Goal: Information Seeking & Learning: Check status

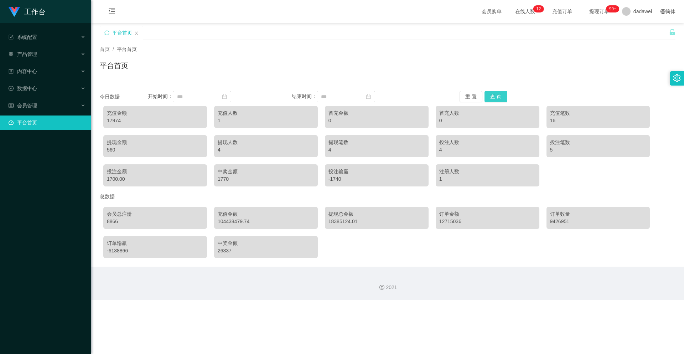
click at [493, 97] on button "查 询" at bounding box center [495, 96] width 23 height 11
click at [40, 100] on div "会员管理" at bounding box center [45, 105] width 91 height 14
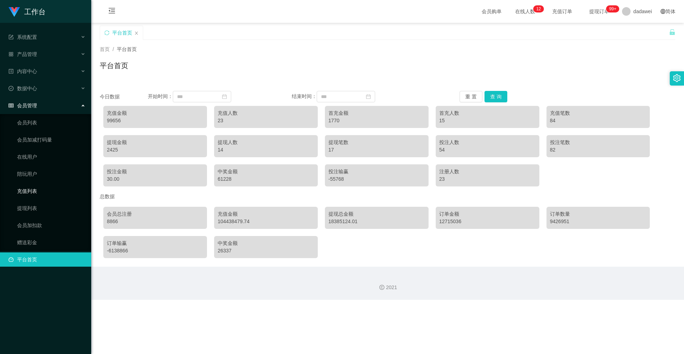
click at [31, 189] on link "充值列表" at bounding box center [51, 191] width 68 height 14
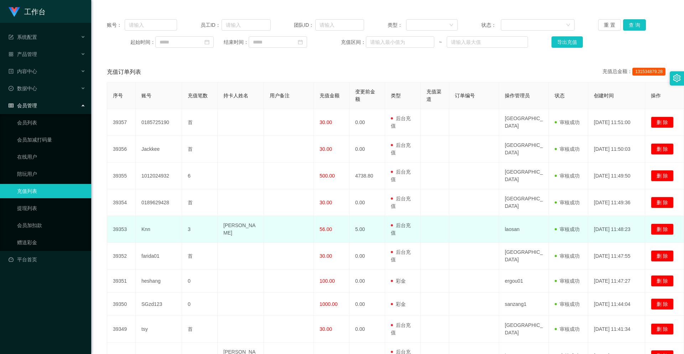
scroll to position [150, 0]
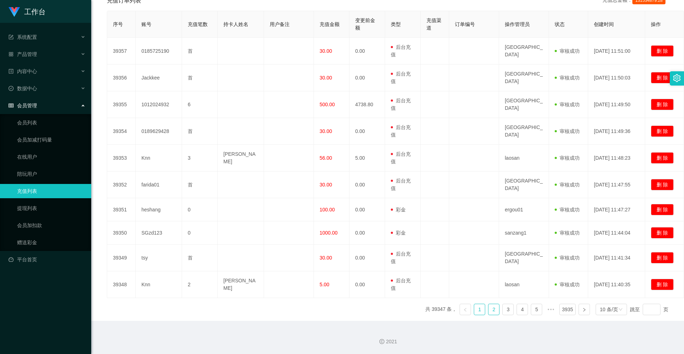
click at [488, 308] on link "2" at bounding box center [493, 309] width 11 height 11
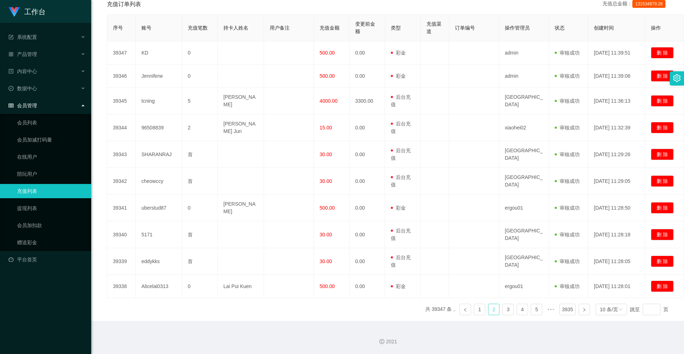
scroll to position [143, 0]
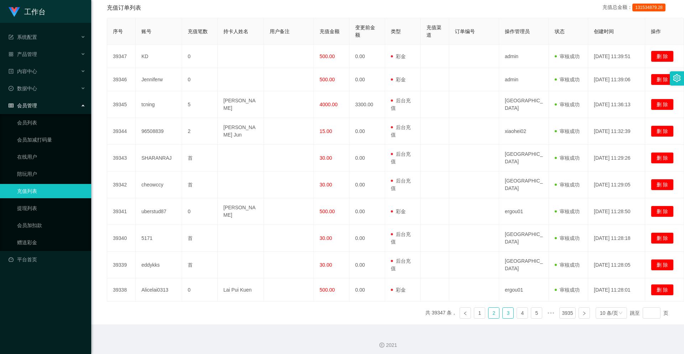
click at [505, 307] on link "3" at bounding box center [507, 312] width 11 height 11
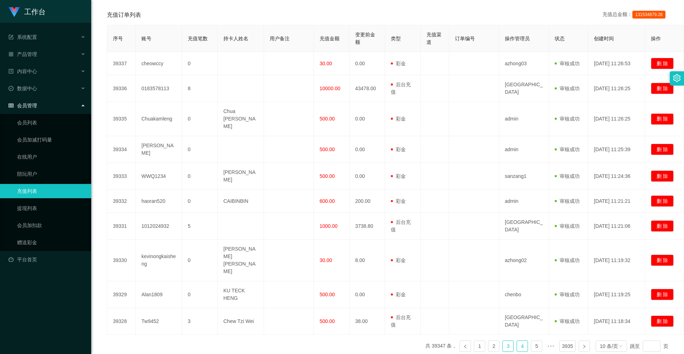
click at [517, 340] on link "4" at bounding box center [522, 345] width 11 height 11
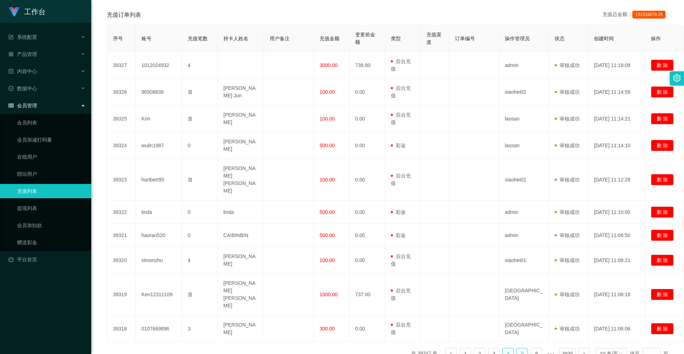
click at [517, 348] on link "5" at bounding box center [522, 353] width 11 height 11
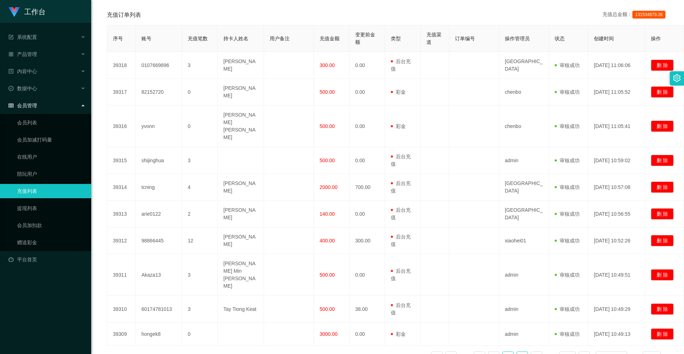
click at [520, 351] on link "6" at bounding box center [522, 356] width 11 height 11
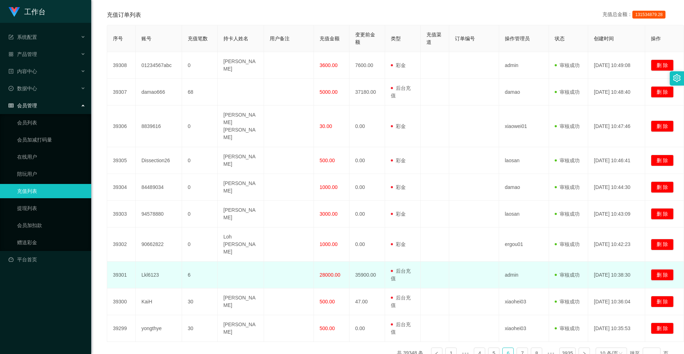
click at [149, 261] on td "Lkl6123" at bounding box center [159, 274] width 46 height 27
copy td "Lkl6123"
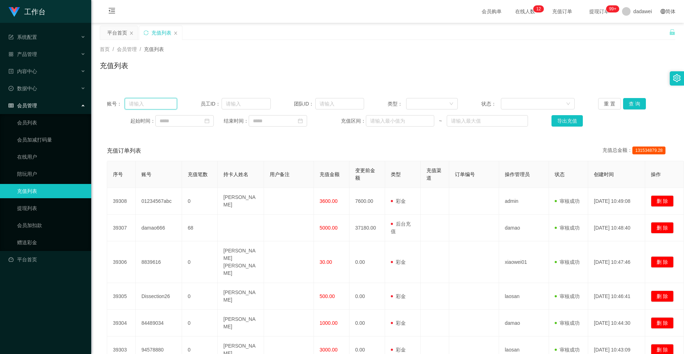
click at [163, 100] on input "text" at bounding box center [151, 103] width 52 height 11
paste input "Lkl6123"
type input "Lkl6123"
drag, startPoint x: 628, startPoint y: 102, endPoint x: 611, endPoint y: 121, distance: 25.5
click at [628, 102] on button "查 询" at bounding box center [634, 103] width 23 height 11
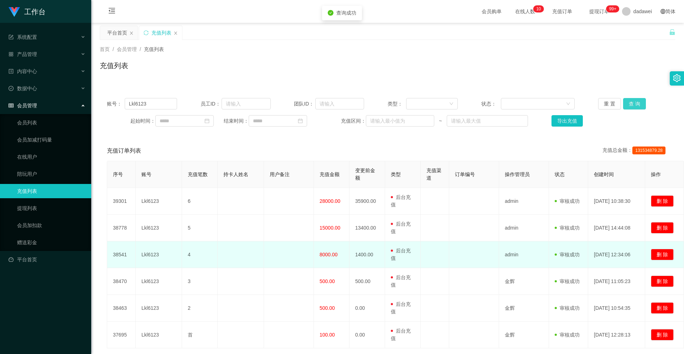
scroll to position [50, 0]
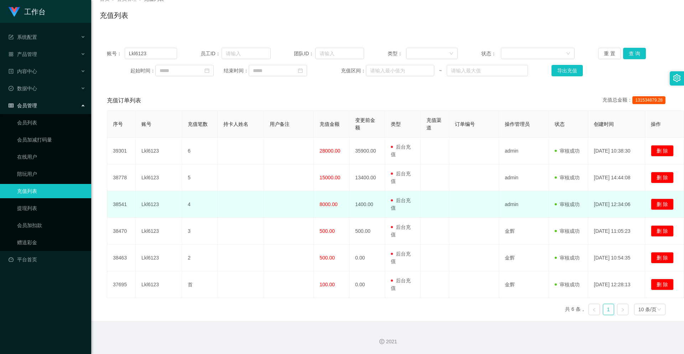
click at [328, 203] on span "8000.00" at bounding box center [328, 204] width 18 height 6
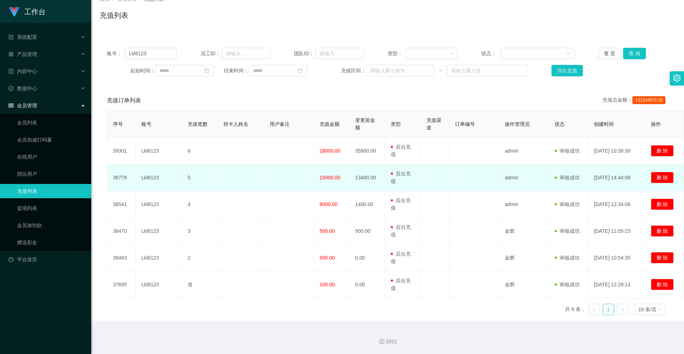
click at [327, 181] on td "15000.00" at bounding box center [332, 177] width 36 height 27
click at [327, 184] on td "15000.00" at bounding box center [332, 177] width 36 height 27
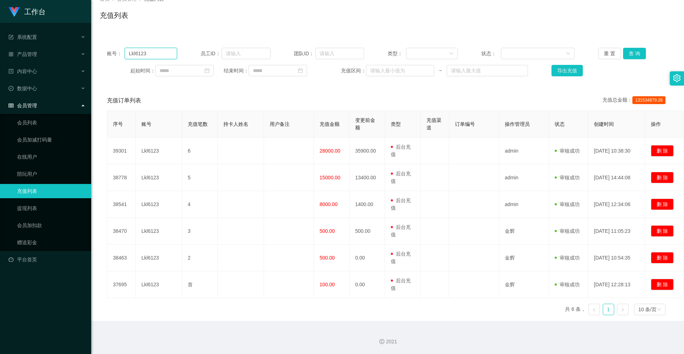
click at [168, 58] on input "Lkl6123" at bounding box center [151, 53] width 52 height 11
click at [631, 50] on button "查 询" at bounding box center [634, 53] width 23 height 11
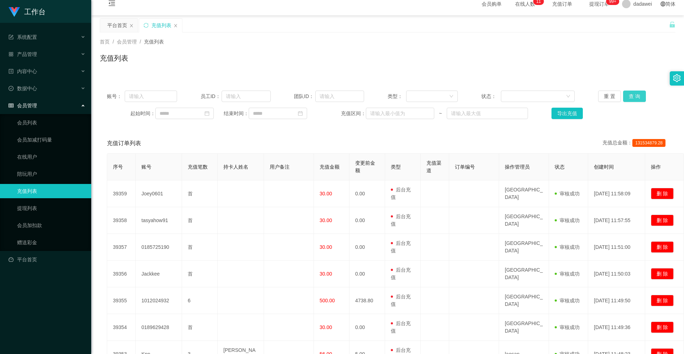
scroll to position [0, 0]
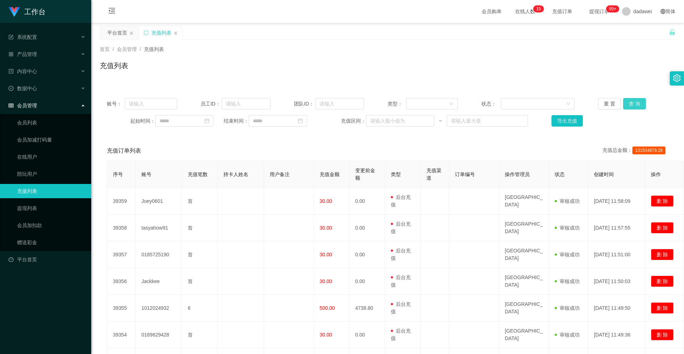
click at [625, 104] on button "查 询" at bounding box center [634, 103] width 23 height 11
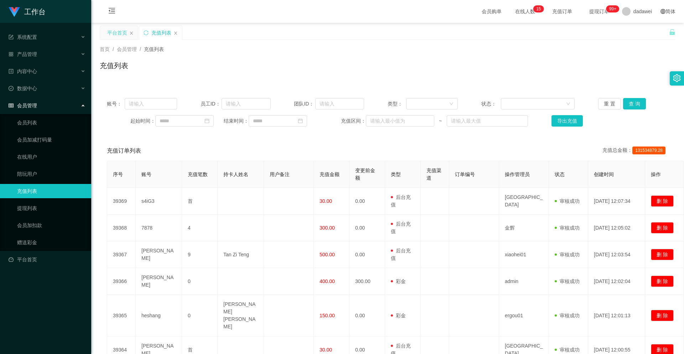
drag, startPoint x: 120, startPoint y: 35, endPoint x: 126, endPoint y: 38, distance: 7.2
click at [120, 34] on div "平台首页" at bounding box center [117, 33] width 20 height 14
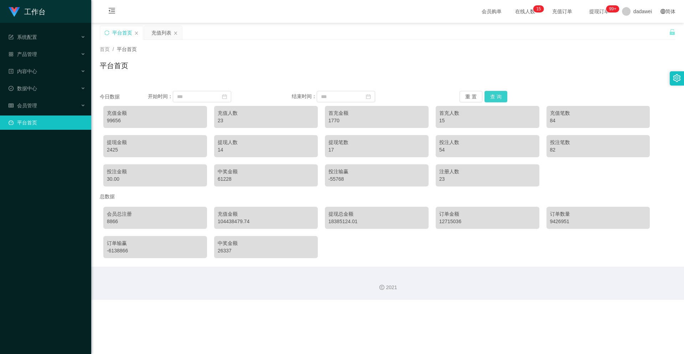
drag, startPoint x: 492, startPoint y: 95, endPoint x: 484, endPoint y: 100, distance: 8.9
click at [492, 95] on button "查 询" at bounding box center [495, 96] width 23 height 11
click at [489, 95] on button "查 询" at bounding box center [495, 96] width 23 height 11
click at [162, 34] on div "充值列表" at bounding box center [161, 33] width 20 height 14
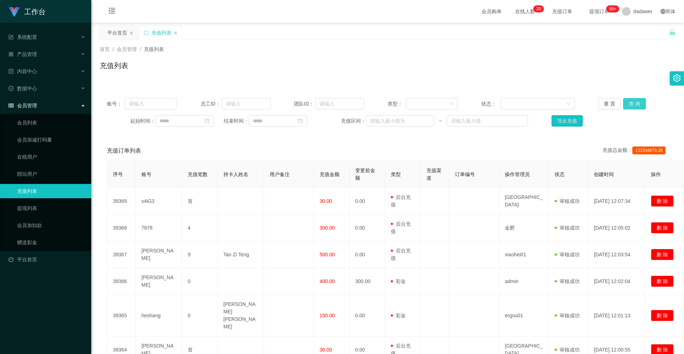
click at [632, 104] on button "查 询" at bounding box center [634, 103] width 23 height 11
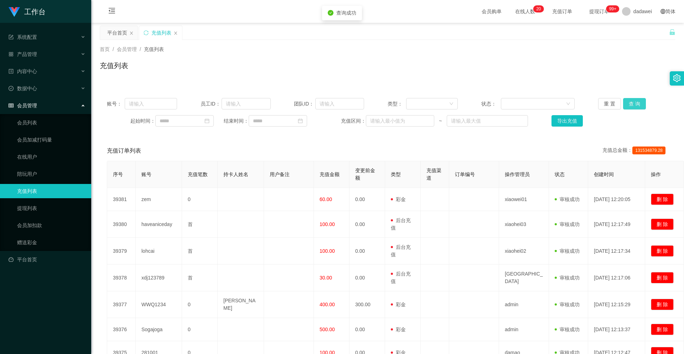
click at [632, 104] on button "查 询" at bounding box center [634, 103] width 23 height 11
click at [124, 38] on div "平台首页" at bounding box center [117, 33] width 20 height 14
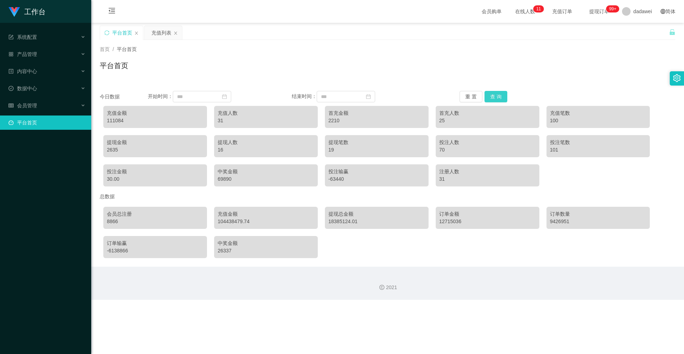
click at [495, 93] on button "查 询" at bounding box center [495, 96] width 23 height 11
click at [497, 95] on button "查 询" at bounding box center [495, 96] width 23 height 11
click at [491, 95] on button "查 询" at bounding box center [495, 96] width 23 height 11
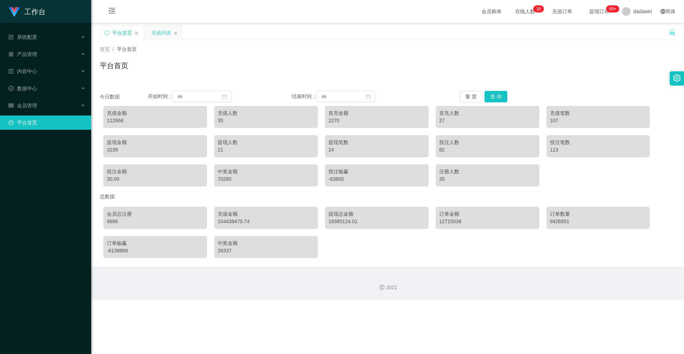
click at [158, 34] on div "充值列表" at bounding box center [161, 33] width 20 height 14
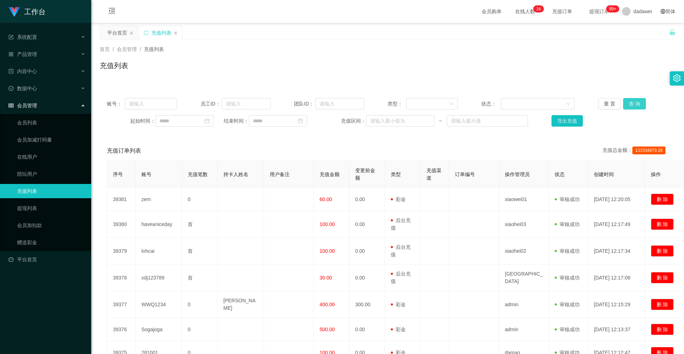
click at [629, 103] on button "查 询" at bounding box center [634, 103] width 23 height 11
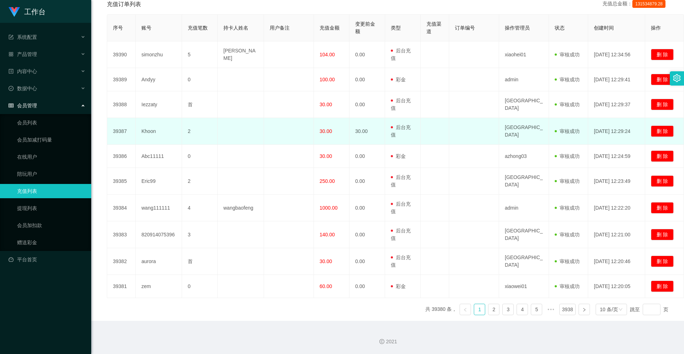
scroll to position [4, 0]
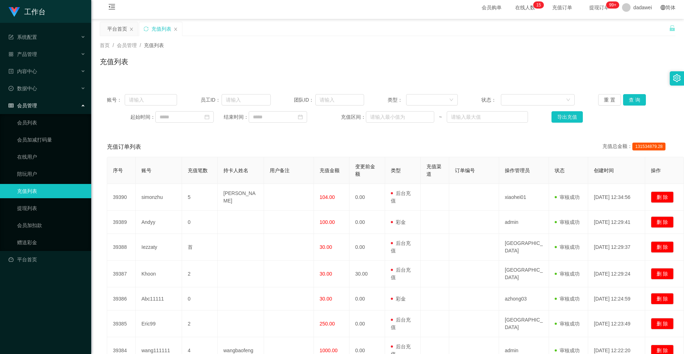
click at [43, 109] on div "会员管理" at bounding box center [45, 105] width 91 height 14
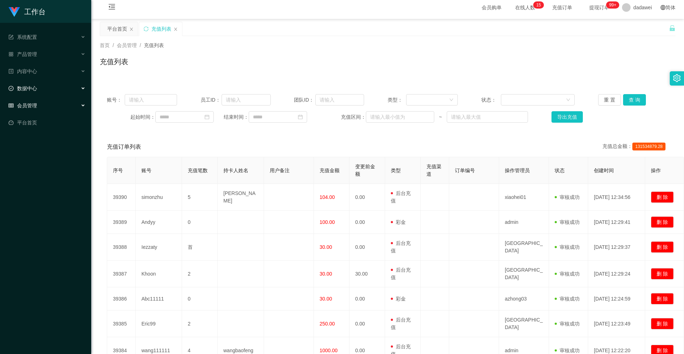
click at [37, 89] on span "数据中心" at bounding box center [23, 88] width 28 height 6
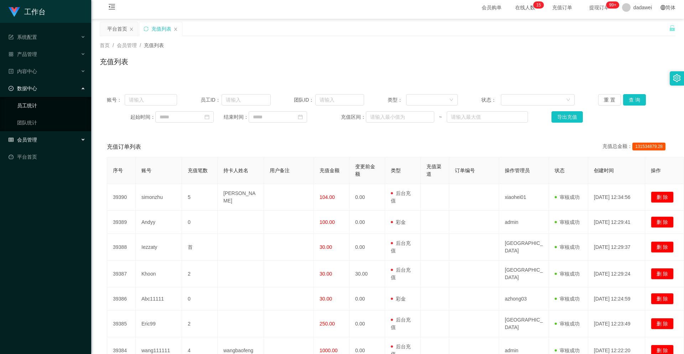
click at [37, 100] on link "员工统计" at bounding box center [51, 105] width 68 height 14
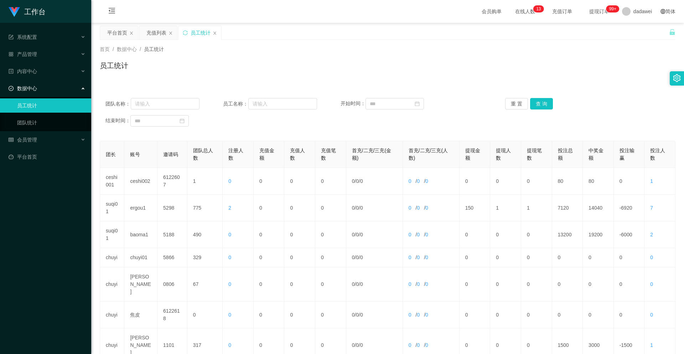
scroll to position [101, 0]
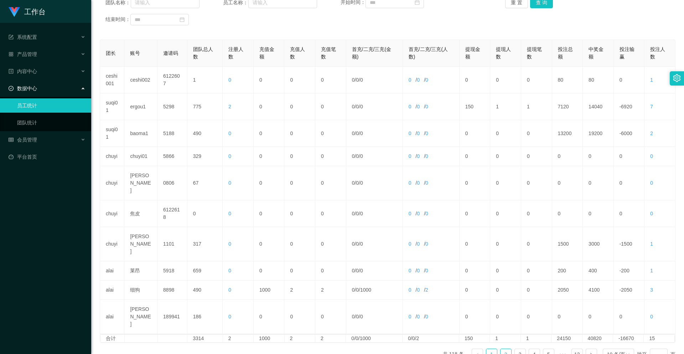
click at [501, 349] on link "2" at bounding box center [505, 354] width 11 height 11
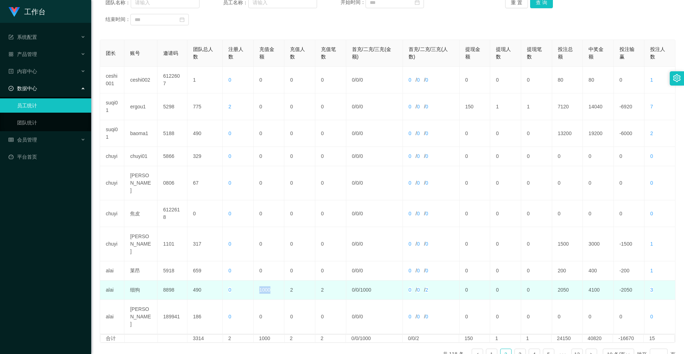
drag, startPoint x: 272, startPoint y: 263, endPoint x: 257, endPoint y: 262, distance: 14.6
click at [257, 280] on td "1000" at bounding box center [268, 289] width 31 height 19
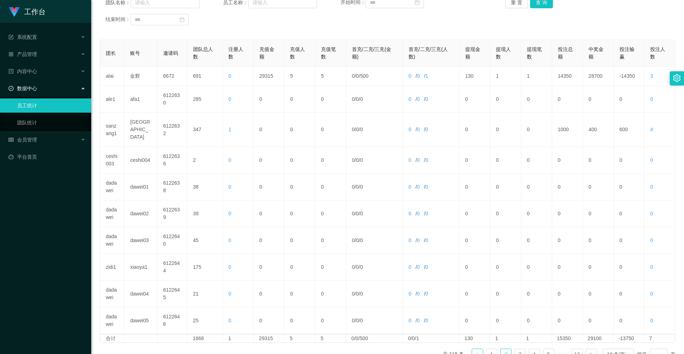
scroll to position [138, 0]
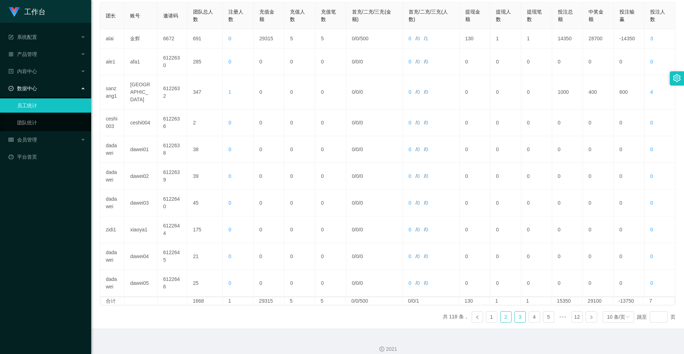
click at [514, 311] on link "3" at bounding box center [519, 316] width 11 height 11
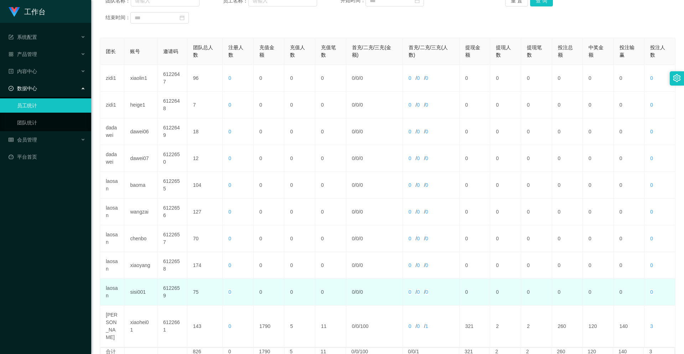
scroll to position [146, 0]
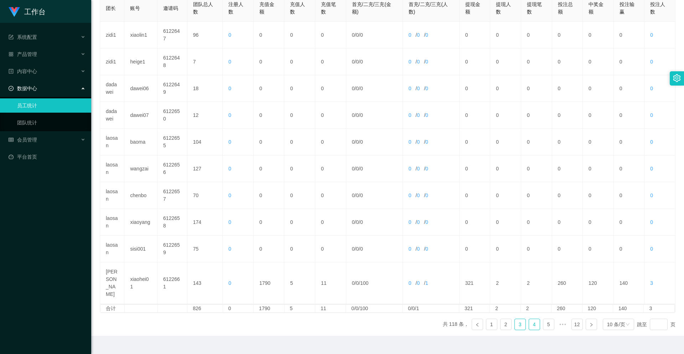
click at [533, 319] on link "4" at bounding box center [534, 324] width 11 height 11
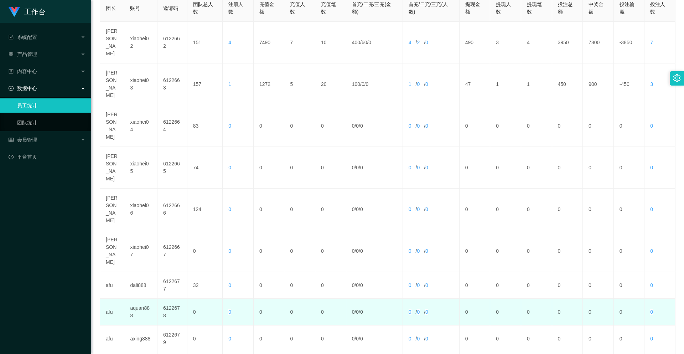
scroll to position [124, 0]
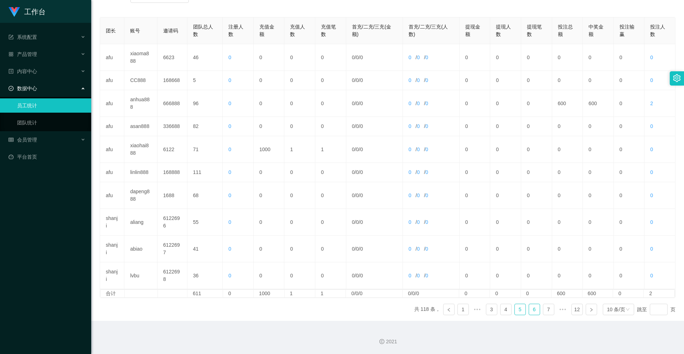
click at [530, 310] on link "6" at bounding box center [534, 309] width 11 height 11
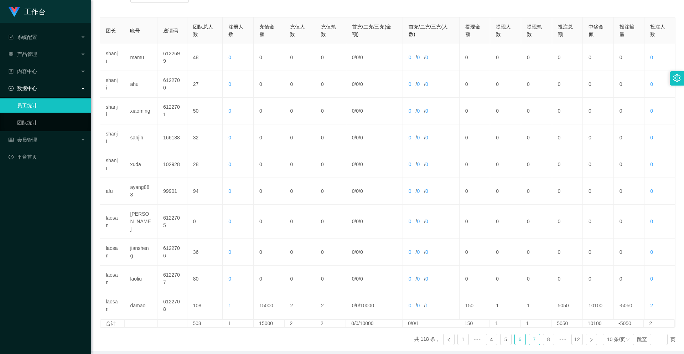
click at [529, 334] on link "7" at bounding box center [534, 339] width 11 height 11
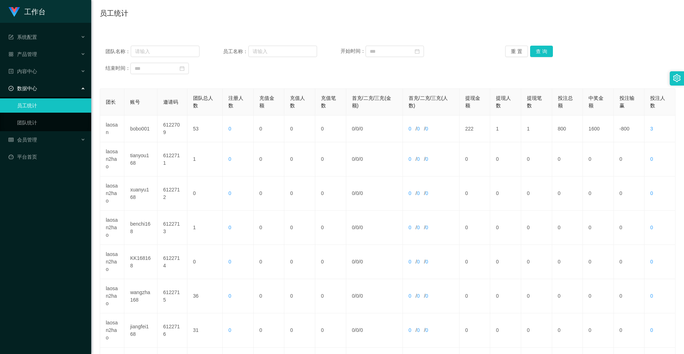
scroll to position [0, 0]
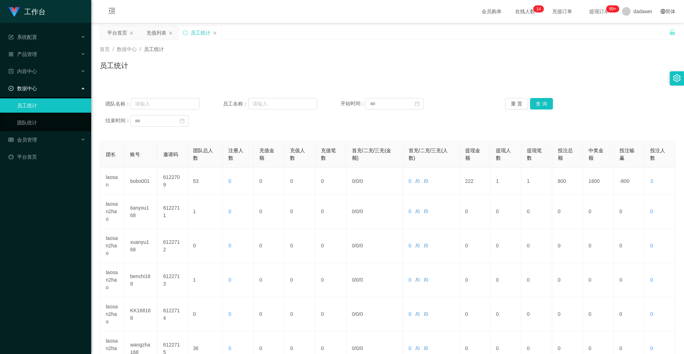
click at [121, 33] on div "平台首页" at bounding box center [117, 33] width 20 height 14
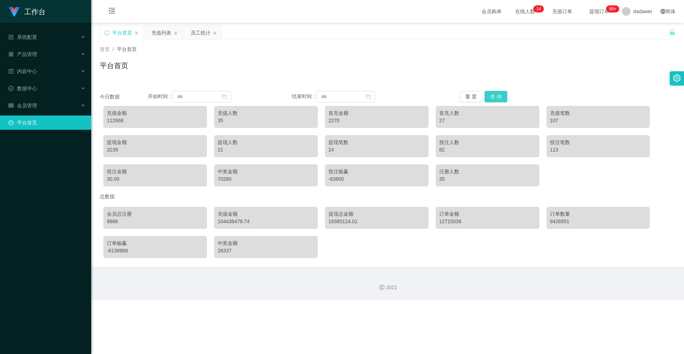
click at [490, 98] on button "查 询" at bounding box center [495, 96] width 23 height 11
click at [167, 31] on div "充值列表" at bounding box center [161, 33] width 20 height 14
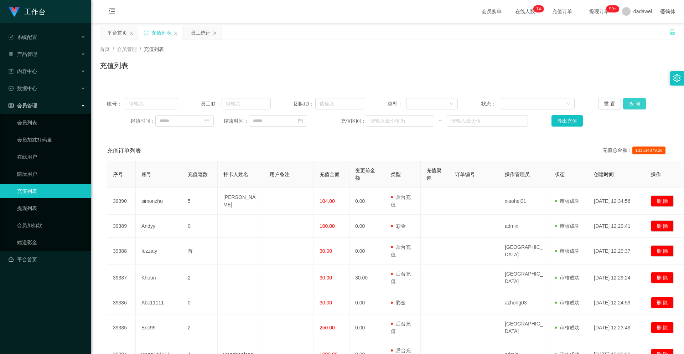
click at [631, 101] on button "查 询" at bounding box center [634, 103] width 23 height 11
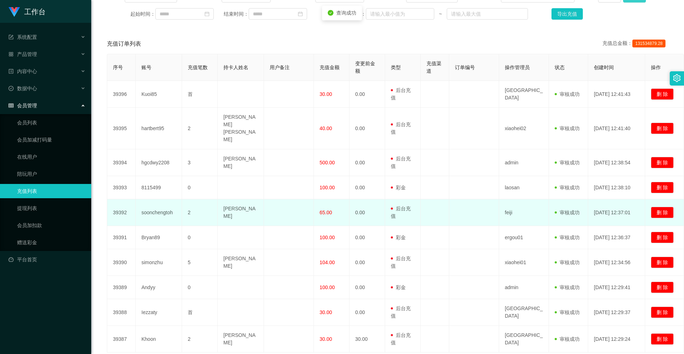
scroll to position [142, 0]
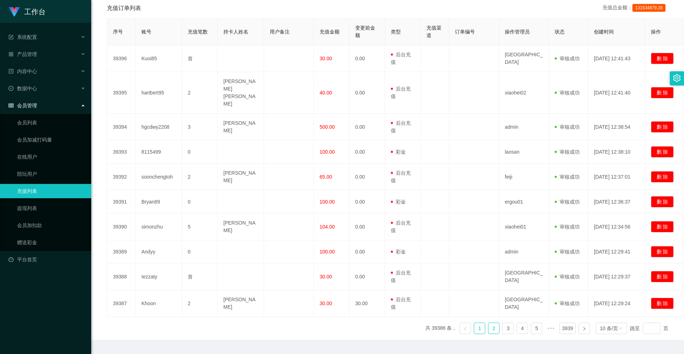
click at [489, 323] on link "2" at bounding box center [493, 328] width 11 height 11
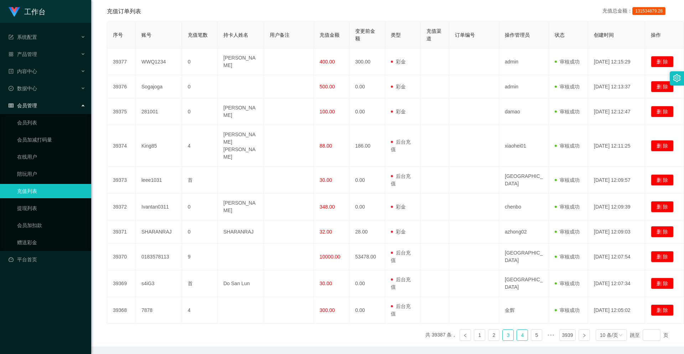
click at [517, 329] on link "4" at bounding box center [522, 334] width 11 height 11
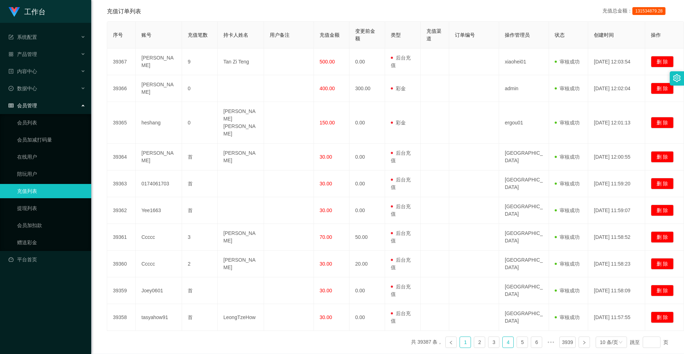
click at [460, 336] on link "1" at bounding box center [465, 341] width 11 height 11
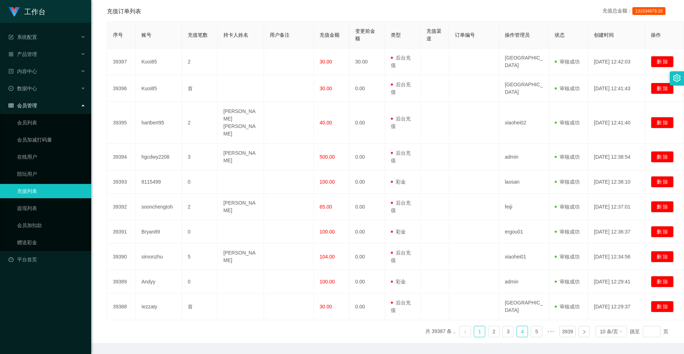
scroll to position [32, 0]
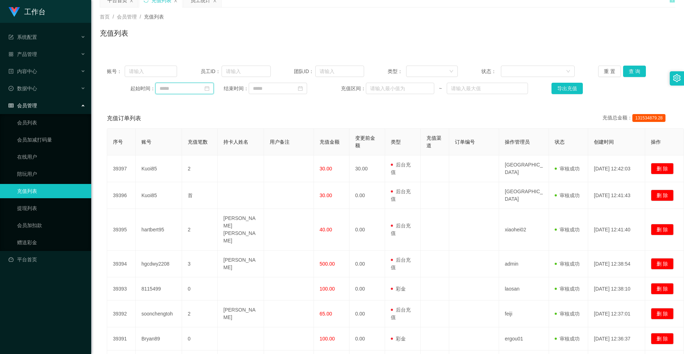
click at [187, 88] on input at bounding box center [184, 88] width 58 height 11
click at [230, 156] on div "23" at bounding box center [230, 159] width 9 height 9
type input "**********"
click at [262, 90] on input at bounding box center [278, 88] width 58 height 11
click at [322, 158] on div "23" at bounding box center [323, 159] width 9 height 9
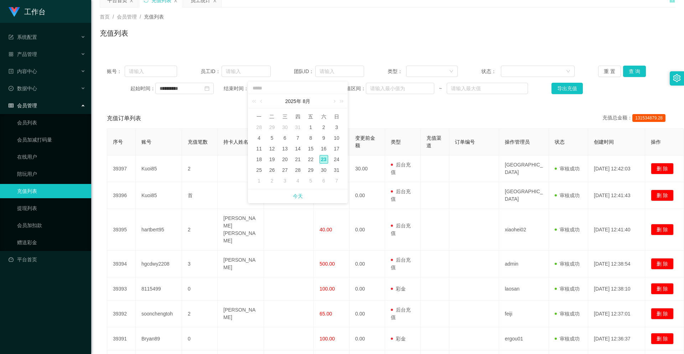
type input "**********"
click at [633, 70] on button "查 询" at bounding box center [634, 71] width 23 height 11
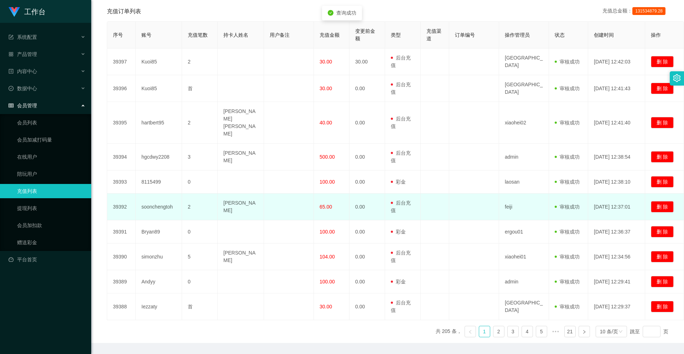
scroll to position [146, 0]
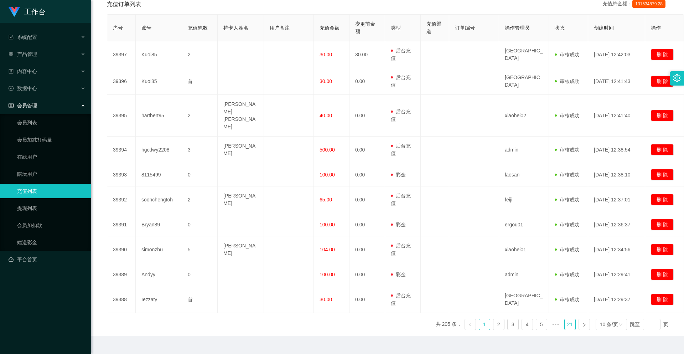
click at [564, 319] on link "21" at bounding box center [569, 324] width 11 height 11
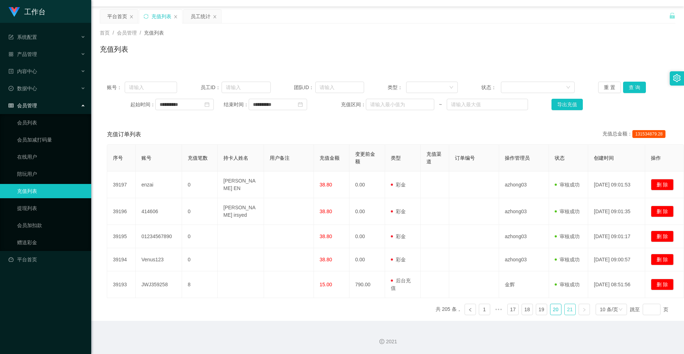
scroll to position [13, 0]
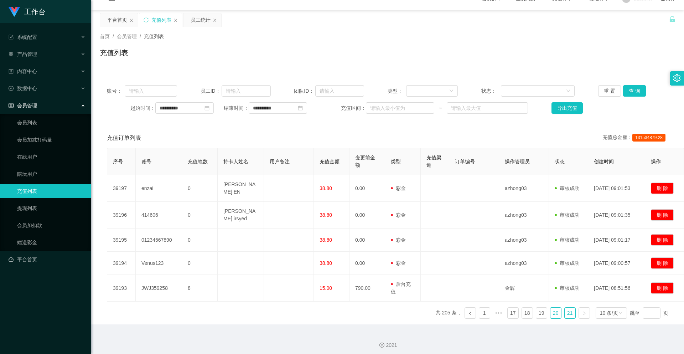
click at [553, 311] on link "20" at bounding box center [555, 312] width 11 height 11
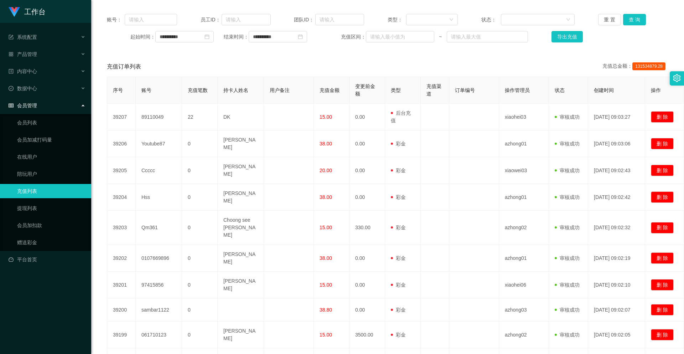
scroll to position [120, 0]
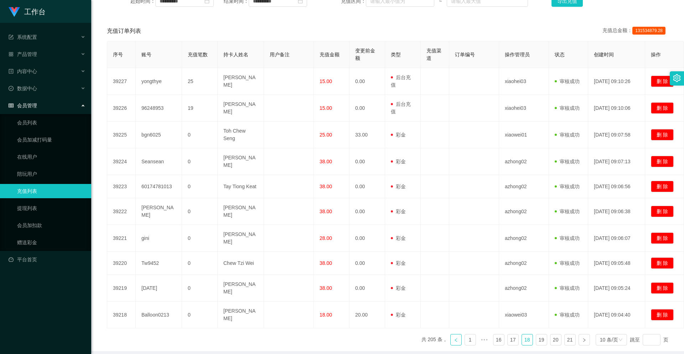
click at [453, 334] on link at bounding box center [455, 339] width 11 height 11
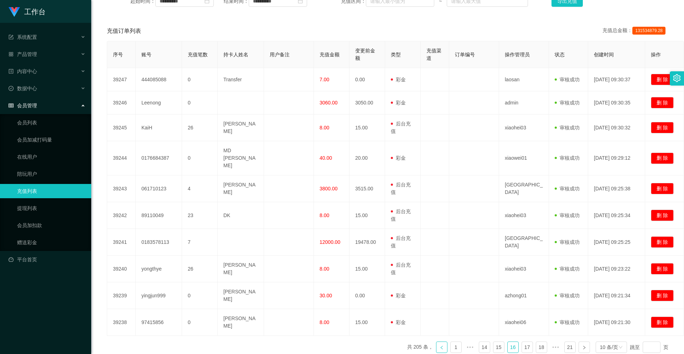
click at [440, 345] on icon "图标: left" at bounding box center [441, 347] width 2 height 4
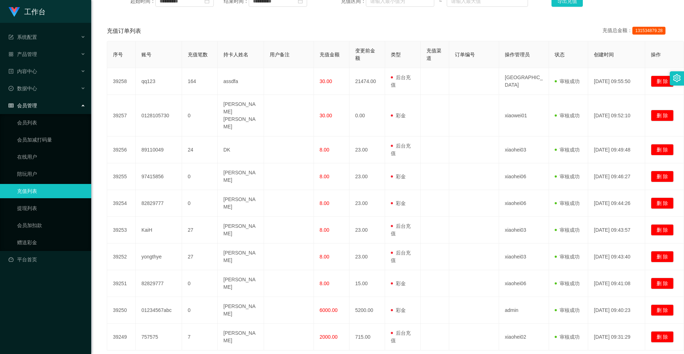
click at [440, 353] on icon "图标: left" at bounding box center [441, 362] width 2 height 4
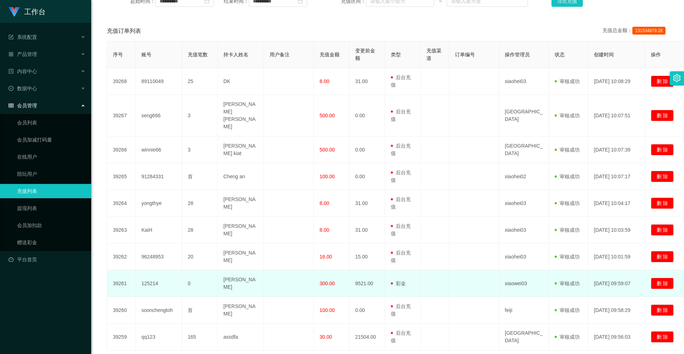
scroll to position [157, 0]
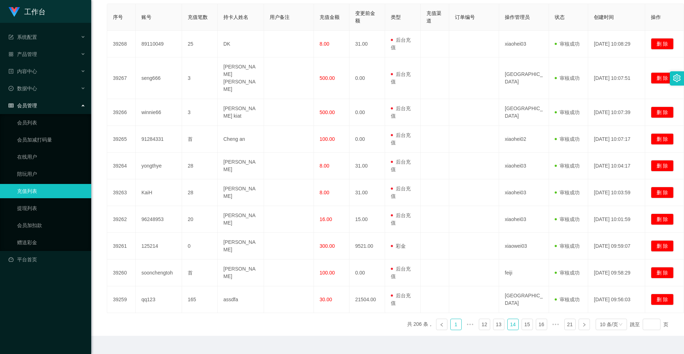
click at [450, 319] on link "1" at bounding box center [455, 324] width 11 height 11
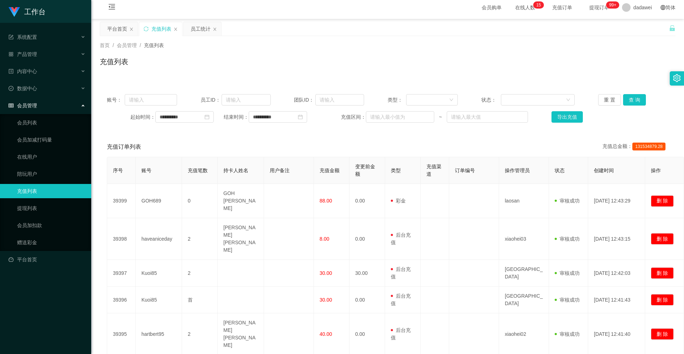
scroll to position [75, 0]
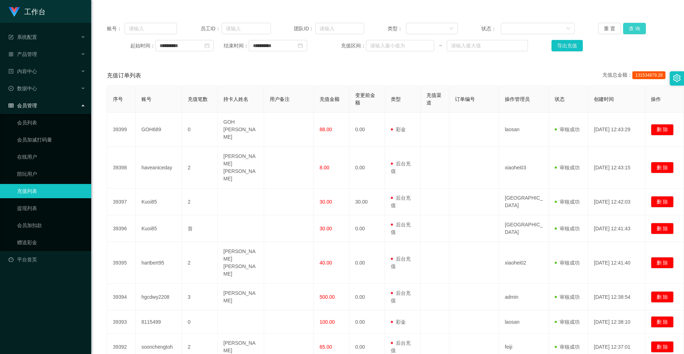
click at [635, 30] on button "查 询" at bounding box center [634, 28] width 23 height 11
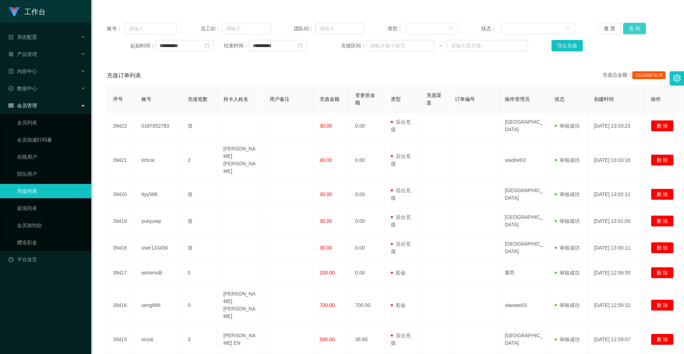
scroll to position [0, 0]
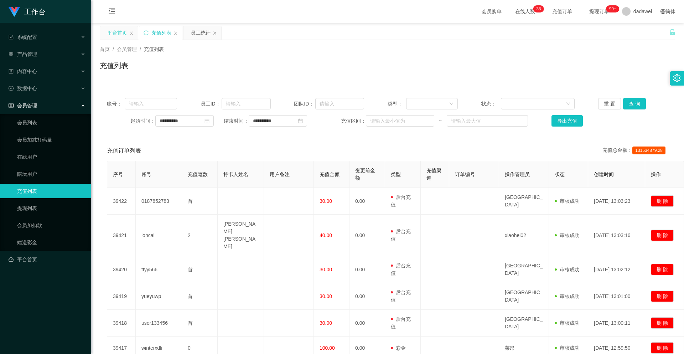
click at [118, 35] on div "平台首页" at bounding box center [117, 33] width 20 height 14
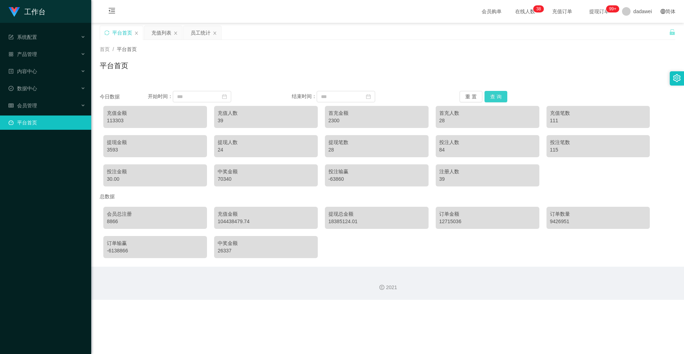
click at [492, 99] on button "查 询" at bounding box center [495, 96] width 23 height 11
